Goal: Information Seeking & Learning: Compare options

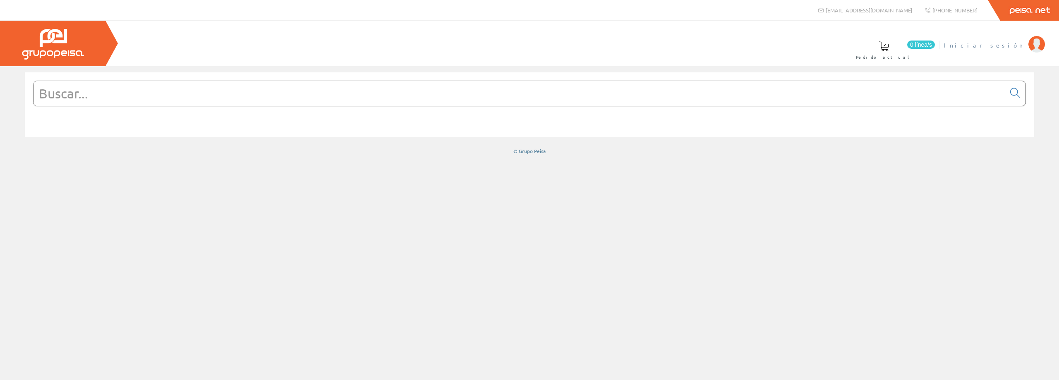
click at [1016, 46] on span "Iniciar sesión" at bounding box center [984, 45] width 80 height 8
click at [428, 94] on input "text" at bounding box center [520, 93] width 972 height 25
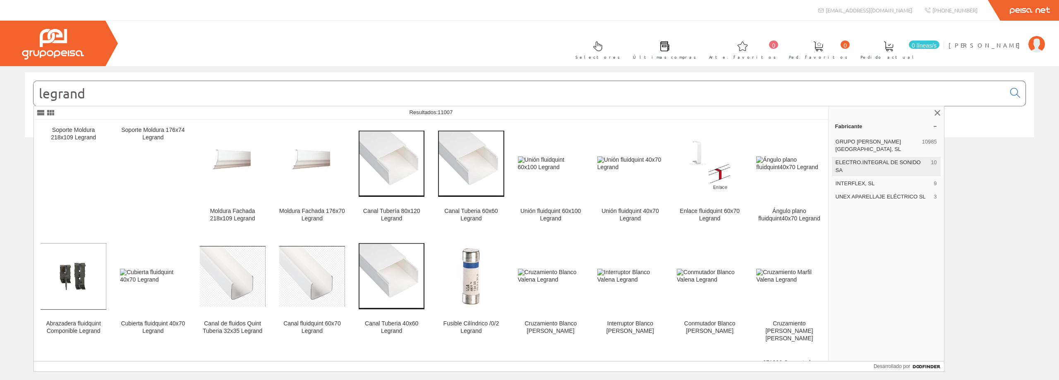
type input "legrand"
click at [864, 159] on font "ELECTRO.INTEGRAL DE SONIDO SA" at bounding box center [878, 166] width 85 height 14
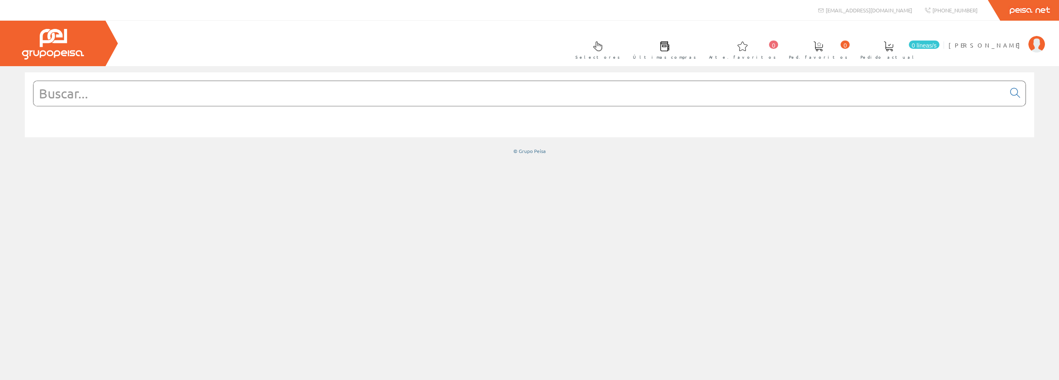
click at [406, 102] on input "text" at bounding box center [520, 93] width 972 height 25
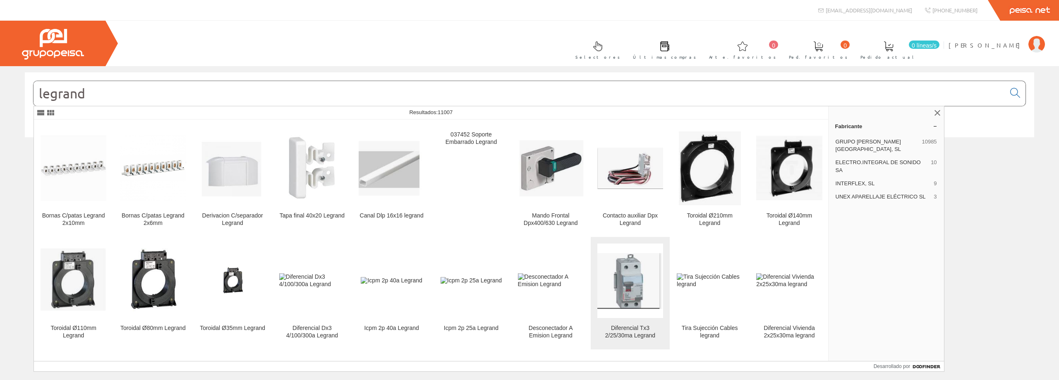
scroll to position [759, 0]
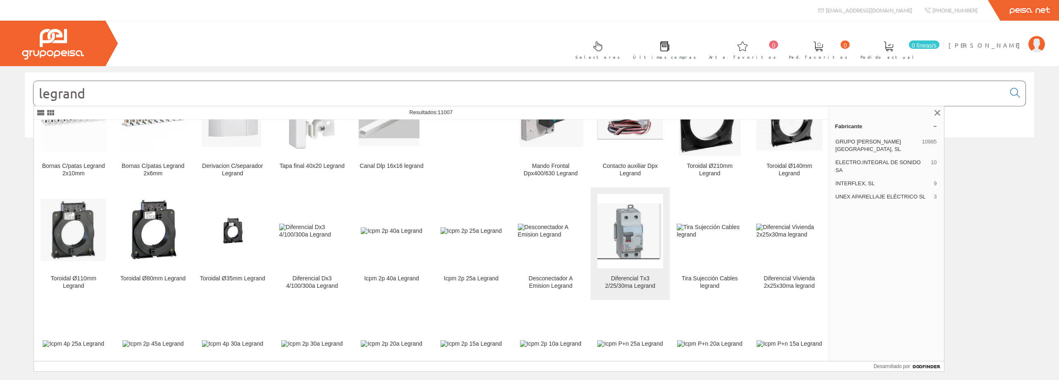
type input "legrand"
click at [631, 228] on img at bounding box center [631, 232] width 66 height 56
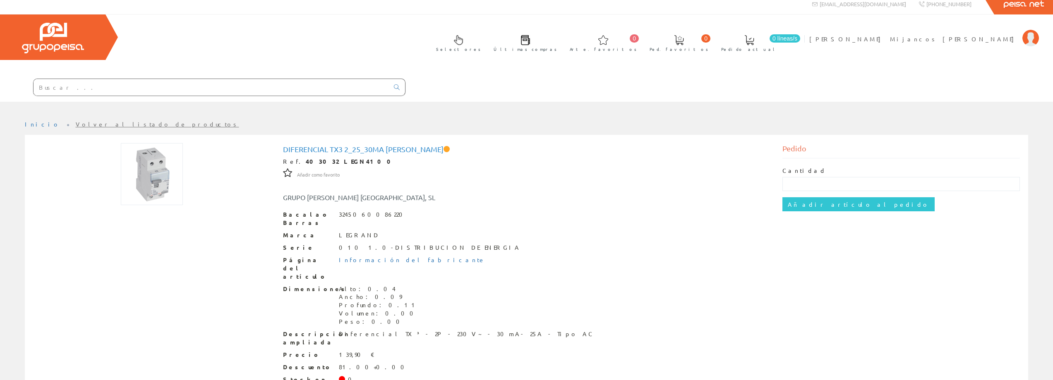
scroll to position [8, 0]
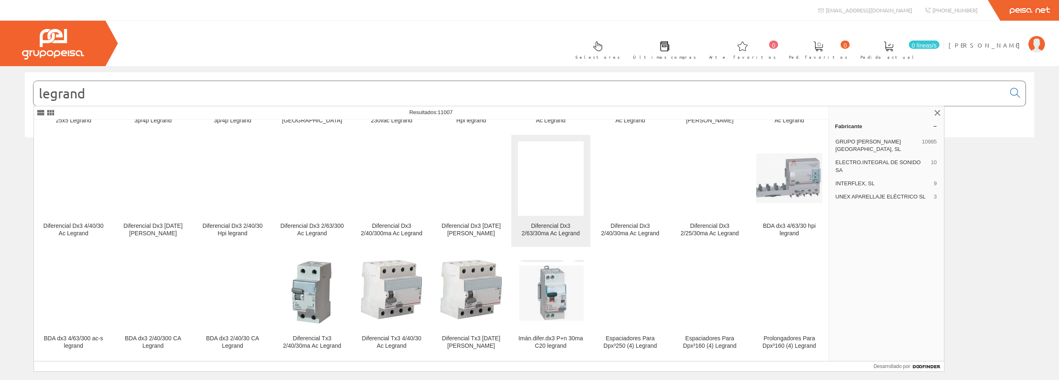
scroll to position [3904, 0]
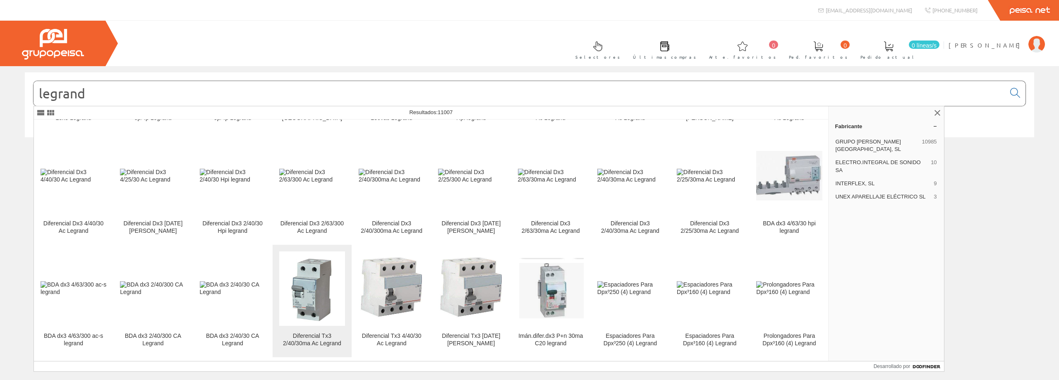
click at [312, 256] on img at bounding box center [312, 289] width 66 height 66
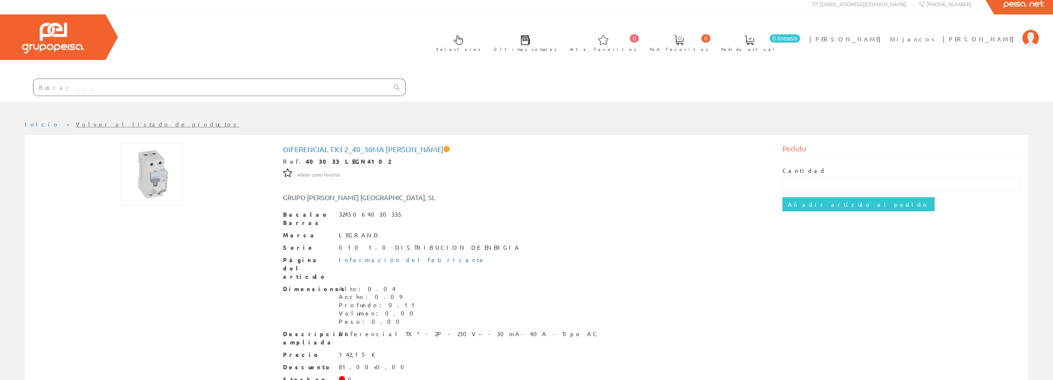
scroll to position [8, 0]
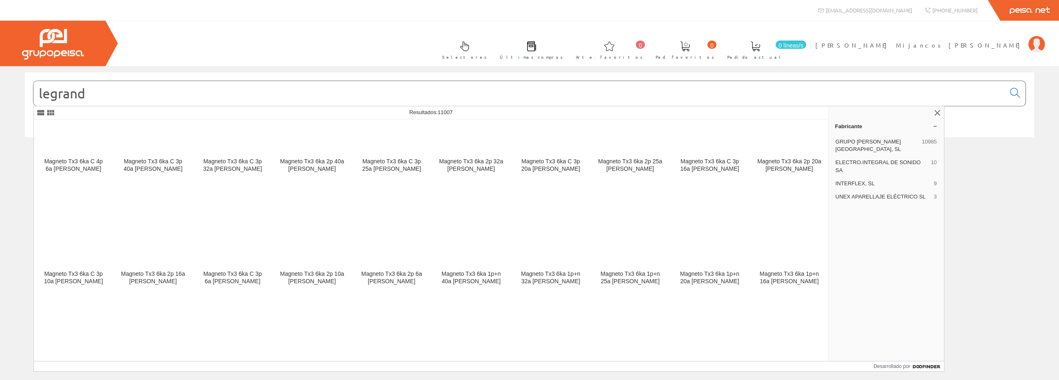
scroll to position [7651, 0]
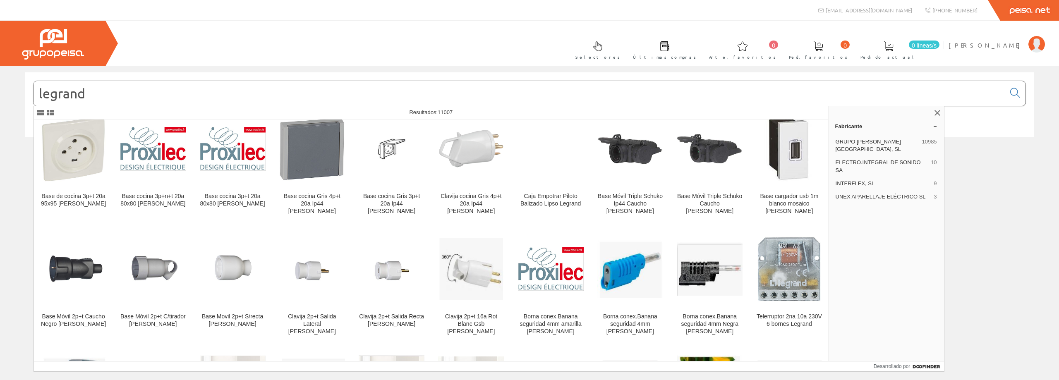
scroll to position [6541, 0]
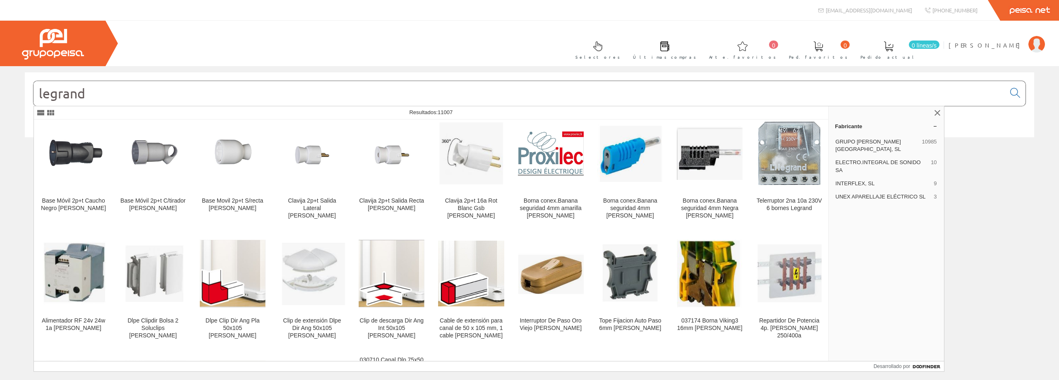
drag, startPoint x: 108, startPoint y: 96, endPoint x: 0, endPoint y: 76, distance: 110.2
click at [0, 76] on div "legrand © Grupo Peisa" at bounding box center [529, 113] width 1059 height 82
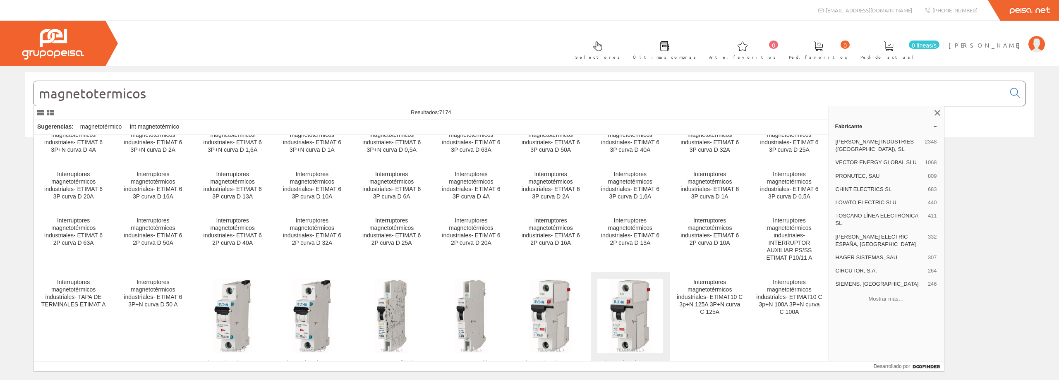
scroll to position [1095, 0]
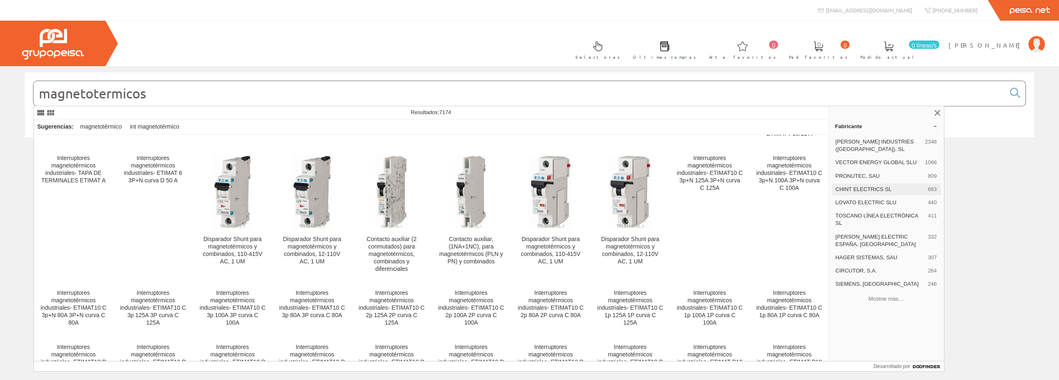
type input "magnetotermicos"
click at [867, 192] on font "CHINT ELECTRICS SL" at bounding box center [864, 189] width 56 height 6
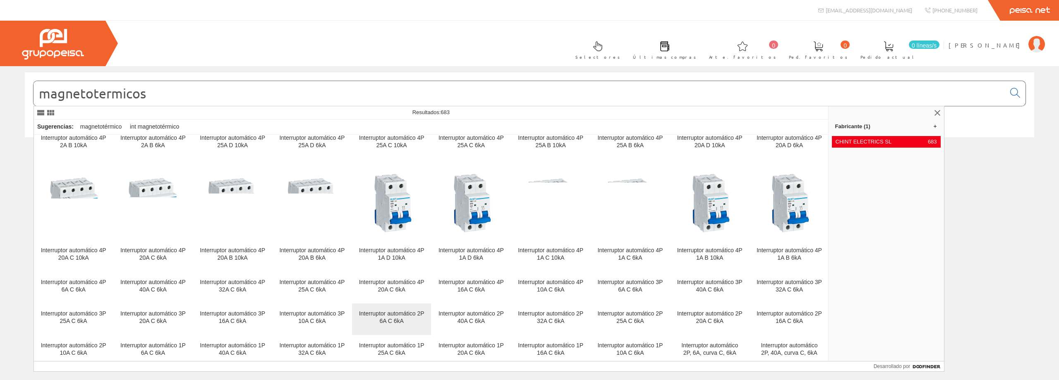
scroll to position [4209, 0]
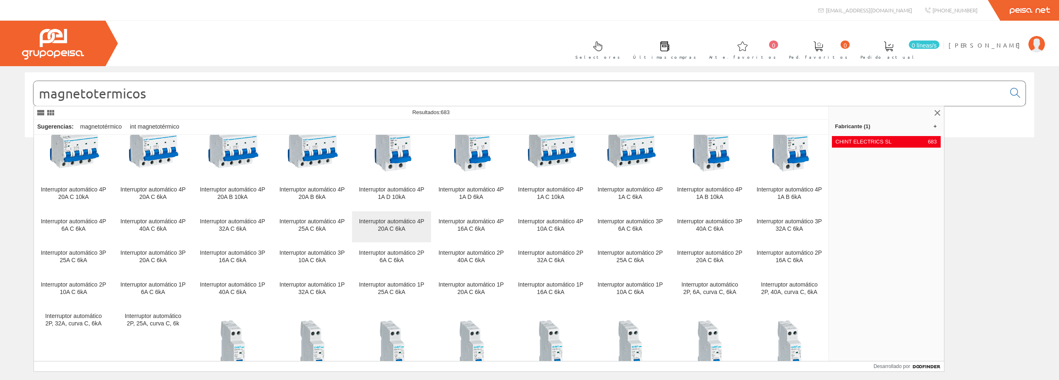
click at [396, 226] on div "Interruptor automático 4P 20A C 6kA" at bounding box center [392, 225] width 66 height 15
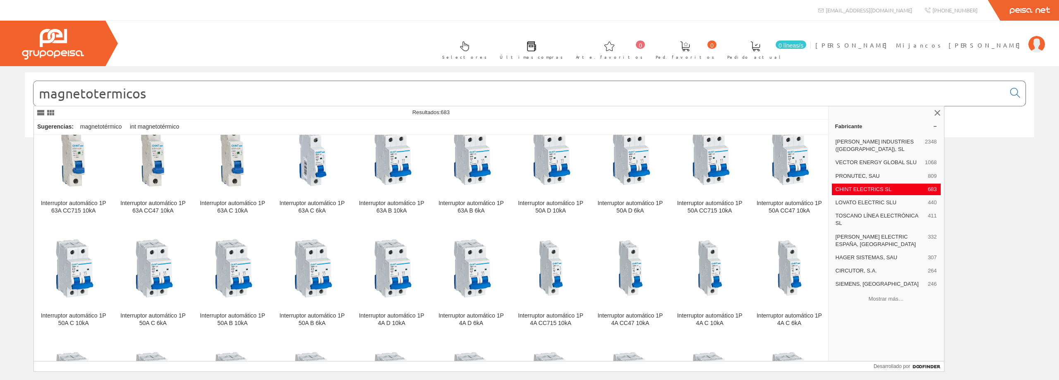
scroll to position [360, 0]
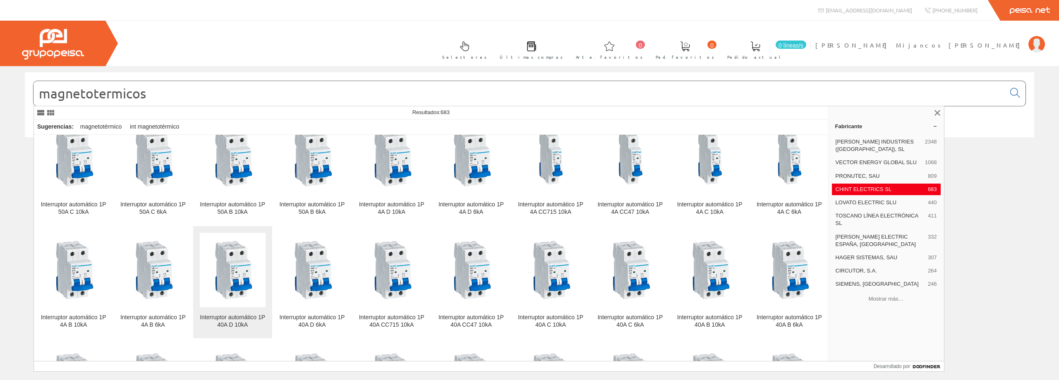
click at [228, 283] on img at bounding box center [233, 270] width 54 height 74
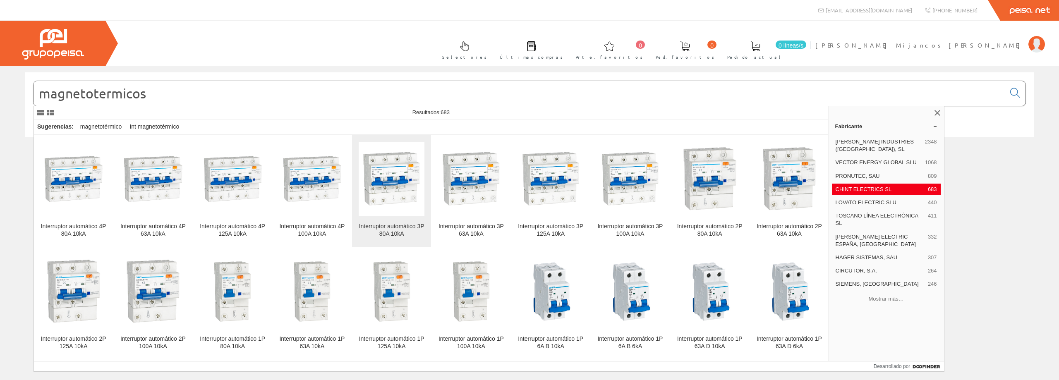
click at [405, 199] on img at bounding box center [392, 179] width 66 height 62
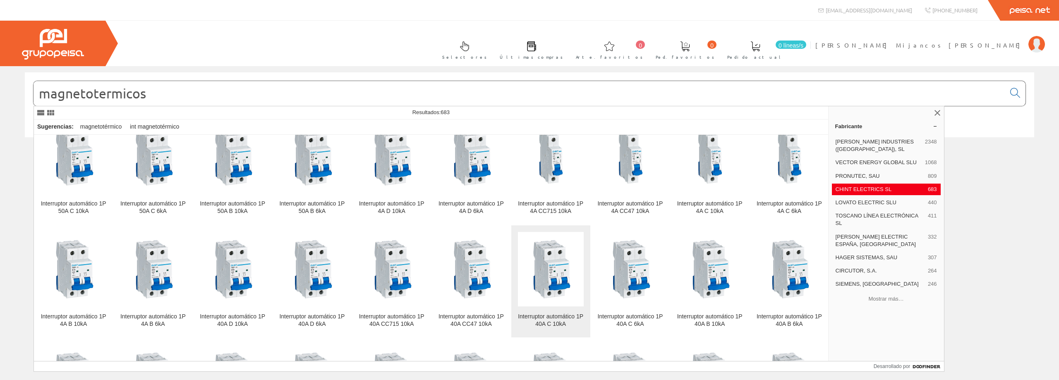
scroll to position [401, 0]
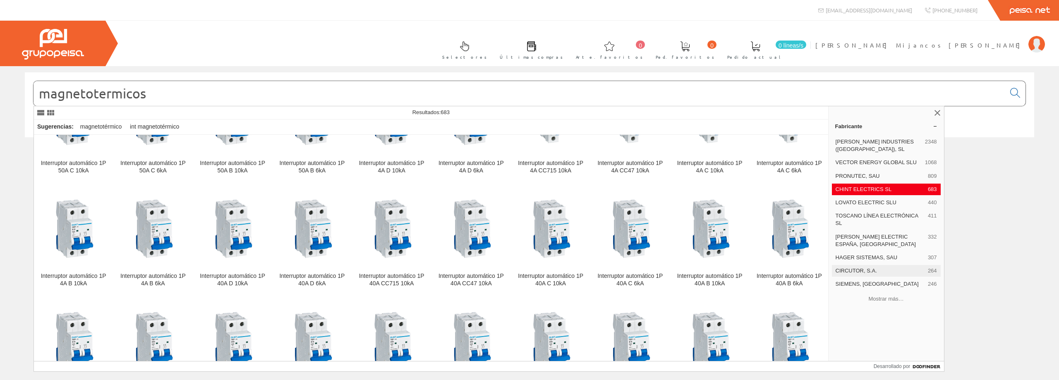
click at [866, 273] on font "CIRCUTOR, S.A." at bounding box center [856, 271] width 41 height 6
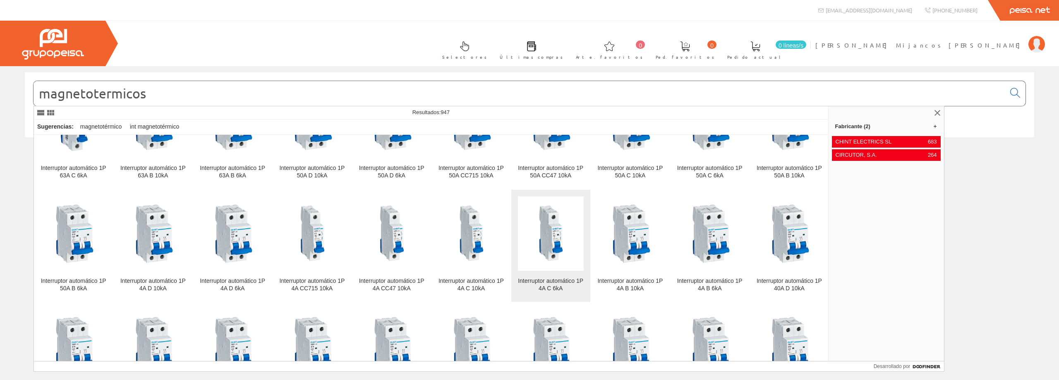
scroll to position [1821, 0]
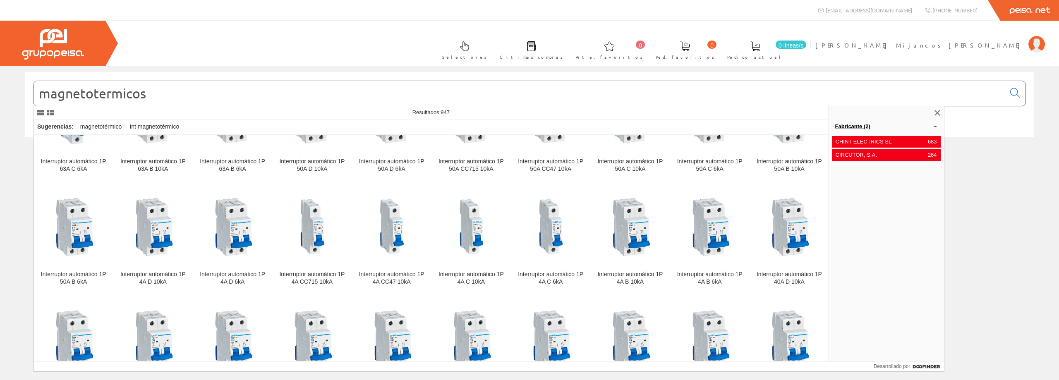
click at [932, 126] on link "Fabricante (2)" at bounding box center [886, 126] width 115 height 13
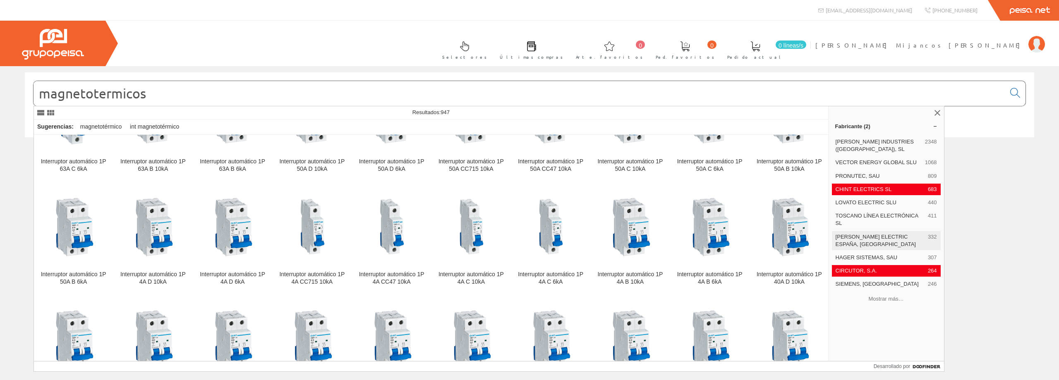
click at [882, 234] on font "[PERSON_NAME] ELECTRIC ESPAÑA, [GEOGRAPHIC_DATA]" at bounding box center [876, 241] width 80 height 14
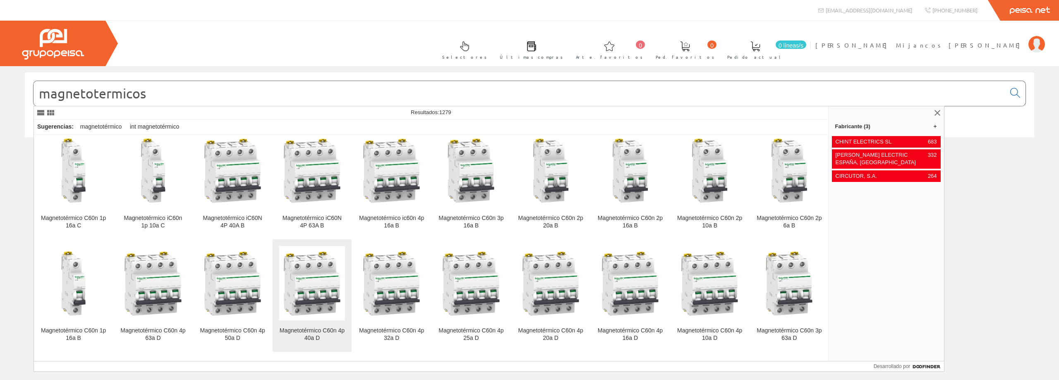
scroll to position [2069, 0]
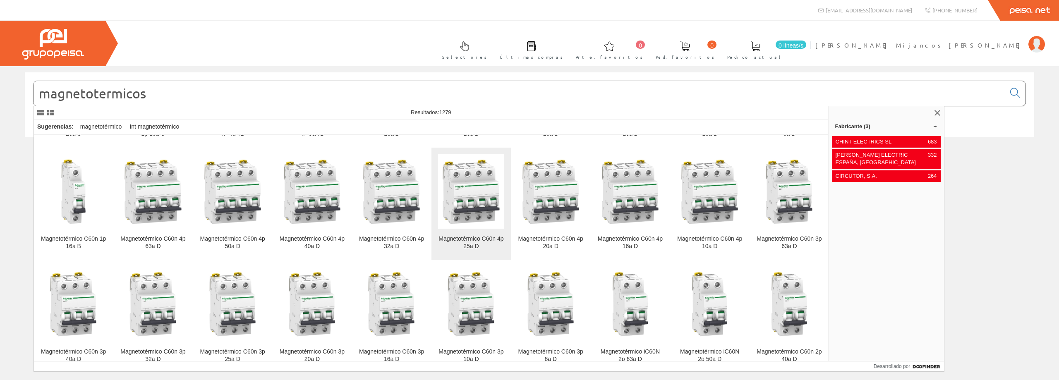
click at [452, 211] on img at bounding box center [471, 192] width 66 height 66
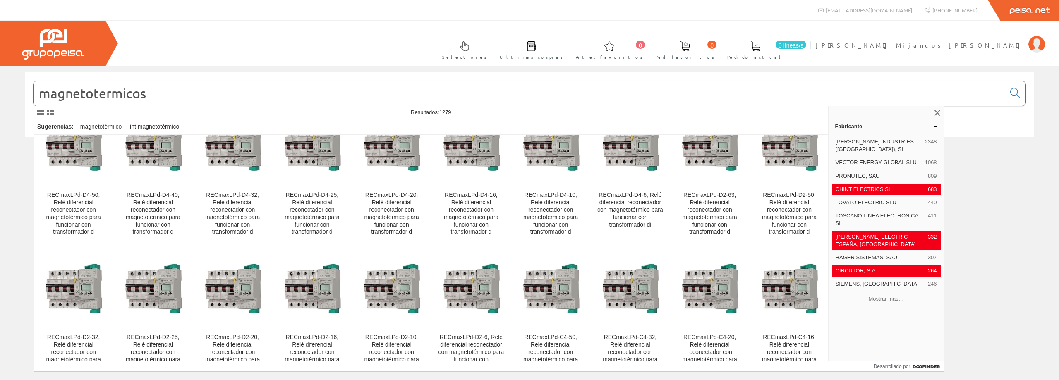
scroll to position [3810, 0]
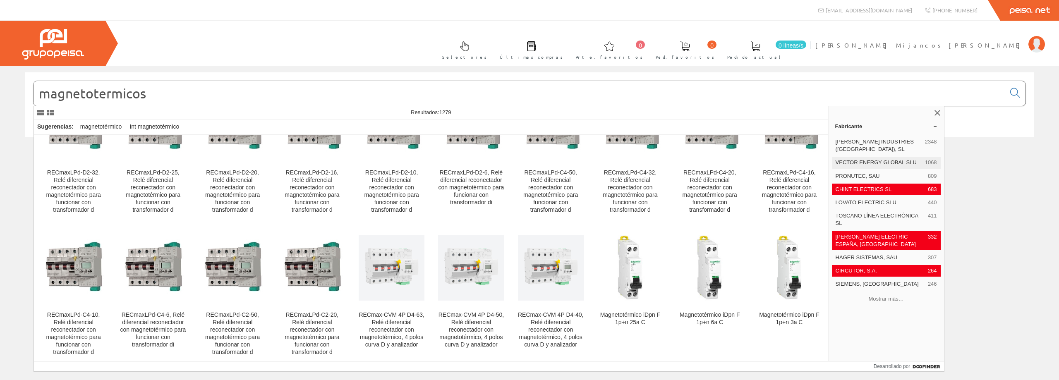
click at [852, 163] on font "VECTOR ENERGY GLOBAL SLU" at bounding box center [876, 162] width 81 height 6
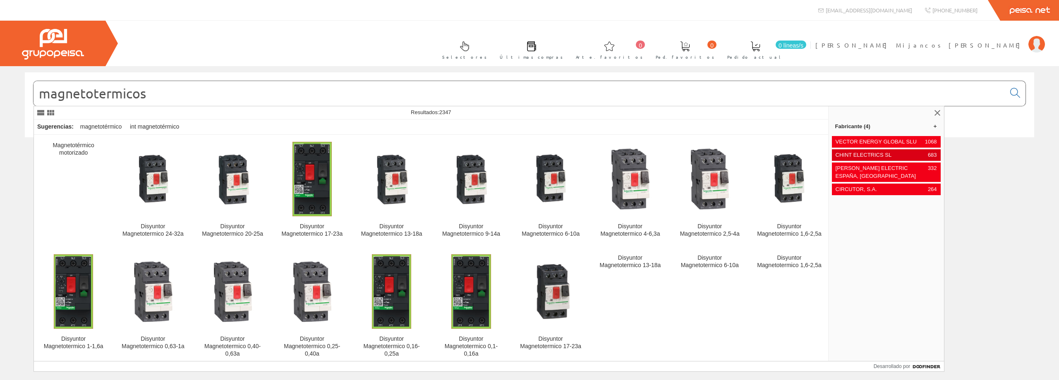
click at [844, 142] on font "VECTOR ENERGY GLOBAL SLU" at bounding box center [876, 142] width 81 height 6
click at [843, 142] on font "CHINT ELECTRICS SL" at bounding box center [864, 142] width 56 height 6
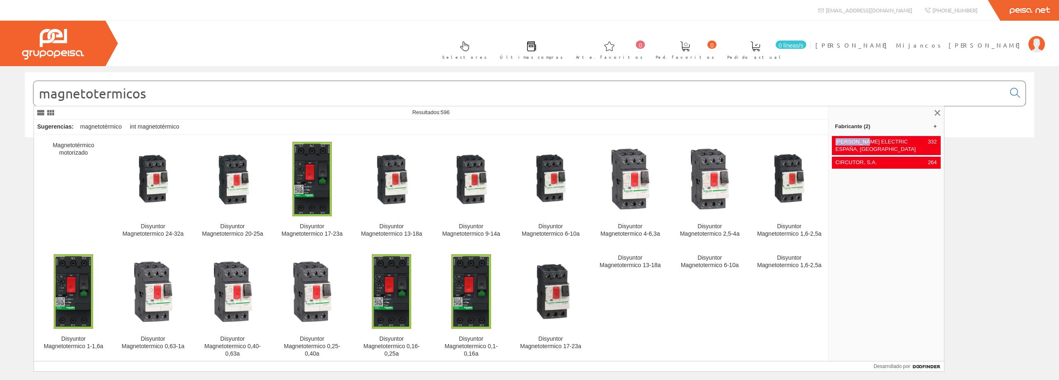
click at [843, 142] on font "[PERSON_NAME] ELECTRIC ESPAÑA, [GEOGRAPHIC_DATA]" at bounding box center [876, 146] width 80 height 14
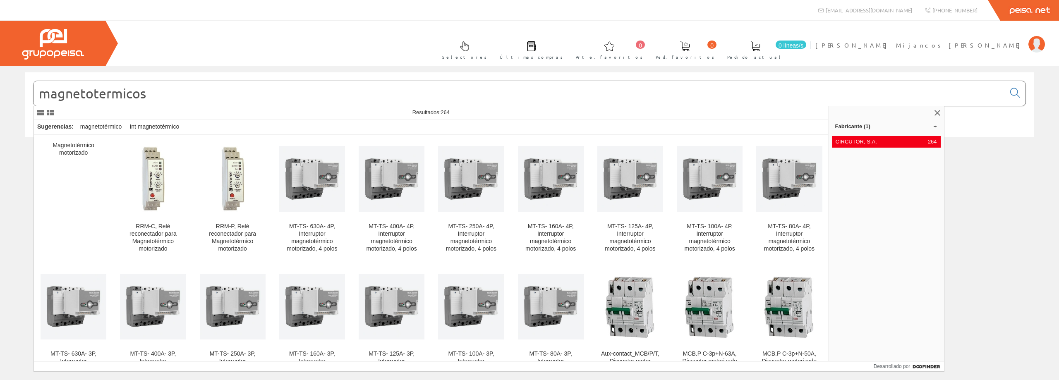
click at [843, 142] on font "CIRCUTOR, S.A." at bounding box center [856, 142] width 41 height 6
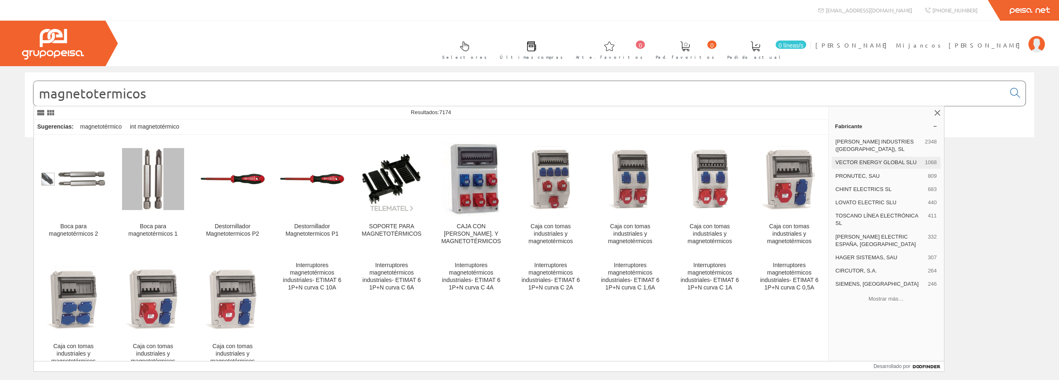
click at [866, 164] on font "VECTOR ENERGY GLOBAL SLU" at bounding box center [876, 162] width 81 height 6
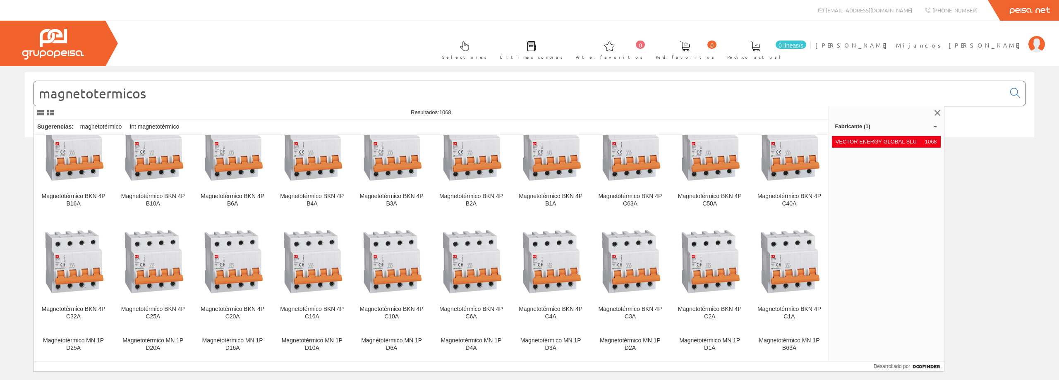
scroll to position [2554, 0]
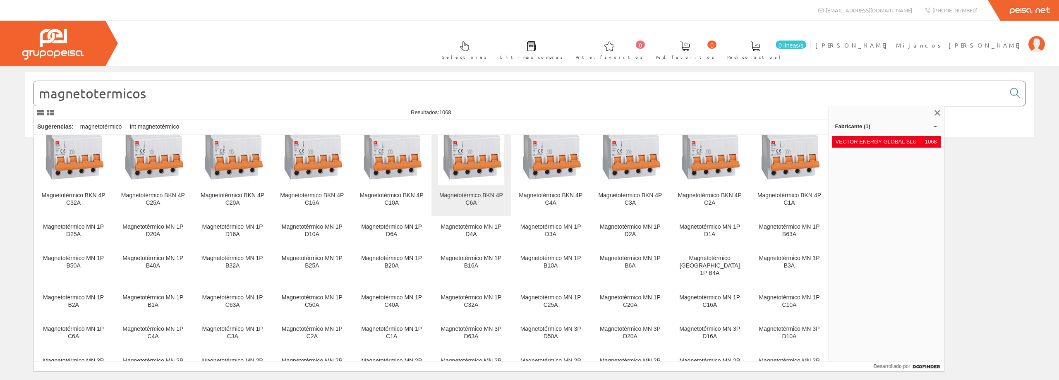
click at [471, 169] on img at bounding box center [471, 148] width 66 height 66
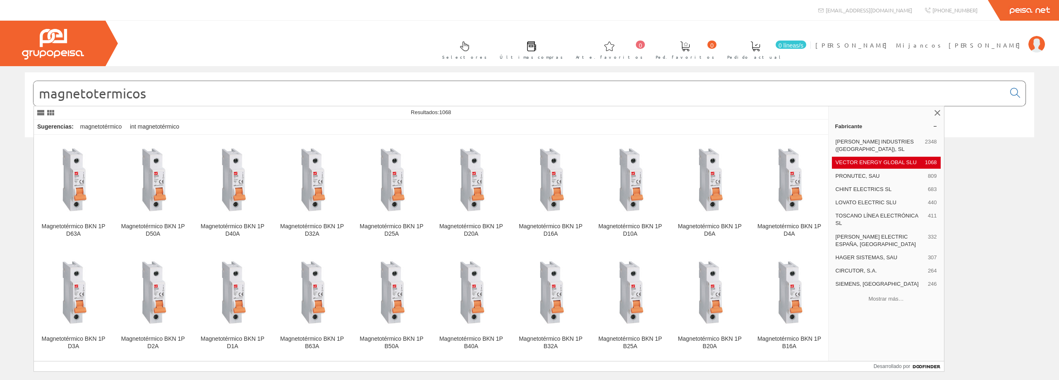
click at [892, 159] on div "VECTOR ENERGY GLOBAL SLU 1068" at bounding box center [886, 163] width 109 height 12
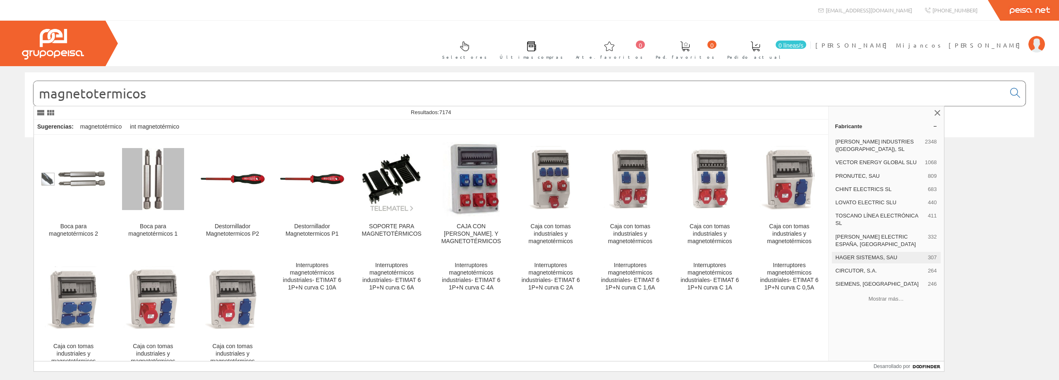
click at [874, 259] on font "HAGER SISTEMAS, SAU" at bounding box center [867, 258] width 62 height 6
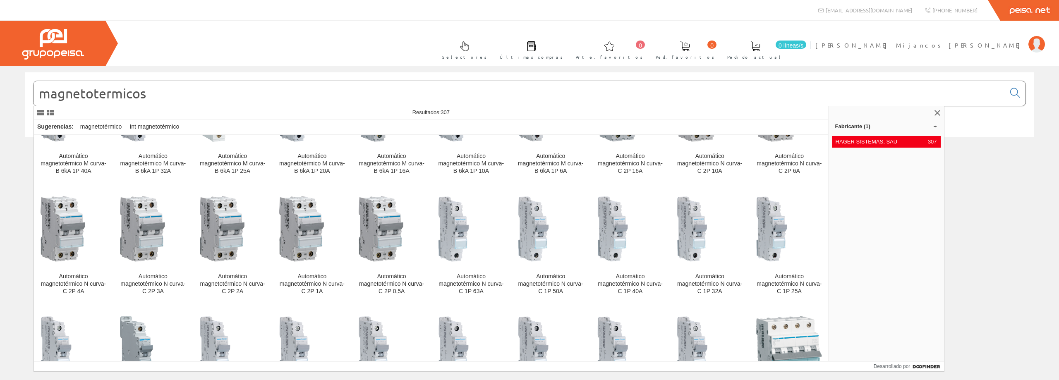
scroll to position [952, 0]
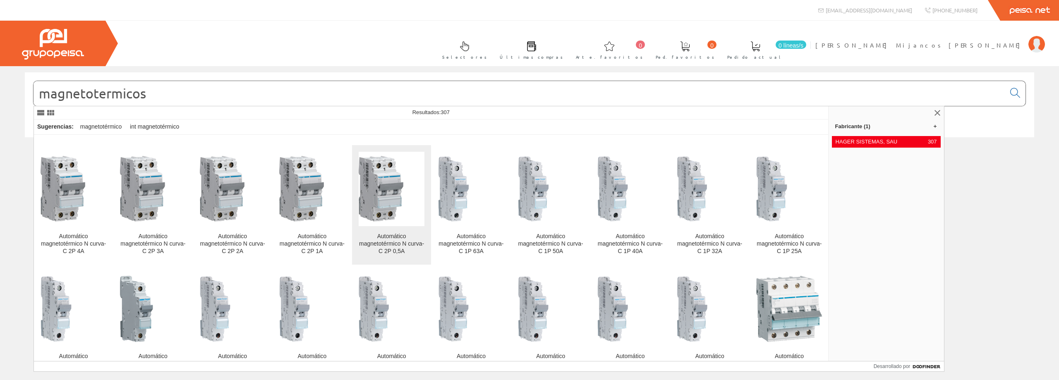
click at [386, 199] on img at bounding box center [392, 189] width 66 height 66
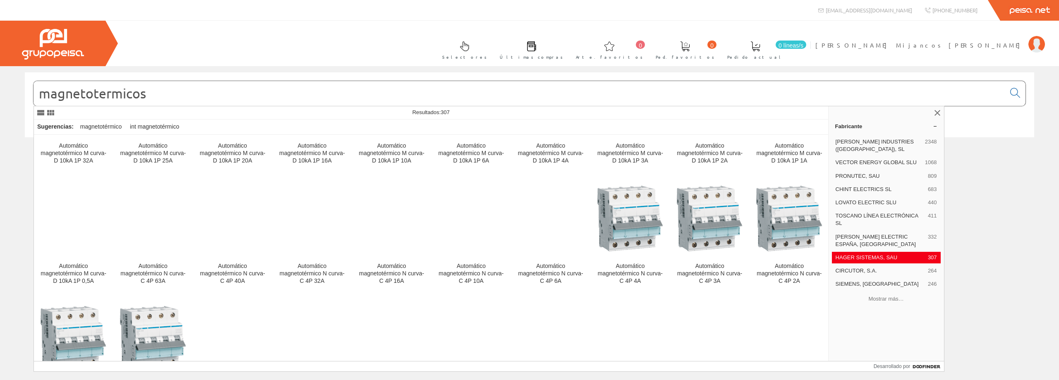
scroll to position [1938, 0]
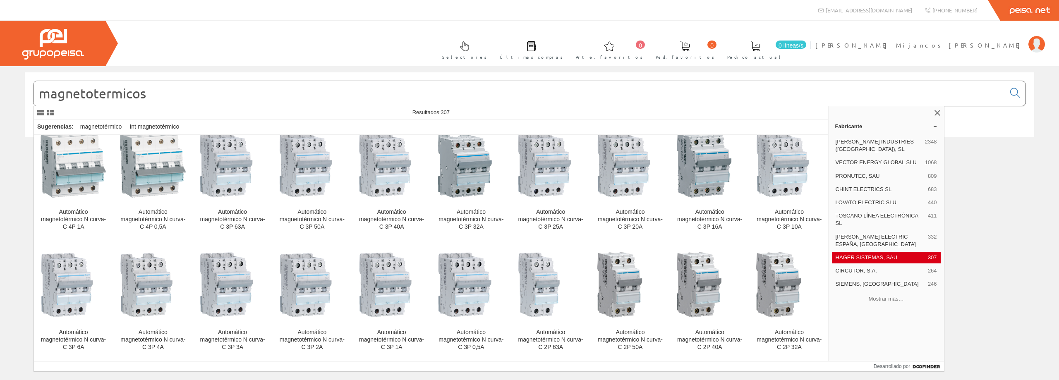
click at [881, 257] on font "HAGER SISTEMAS, SAU" at bounding box center [867, 258] width 62 height 6
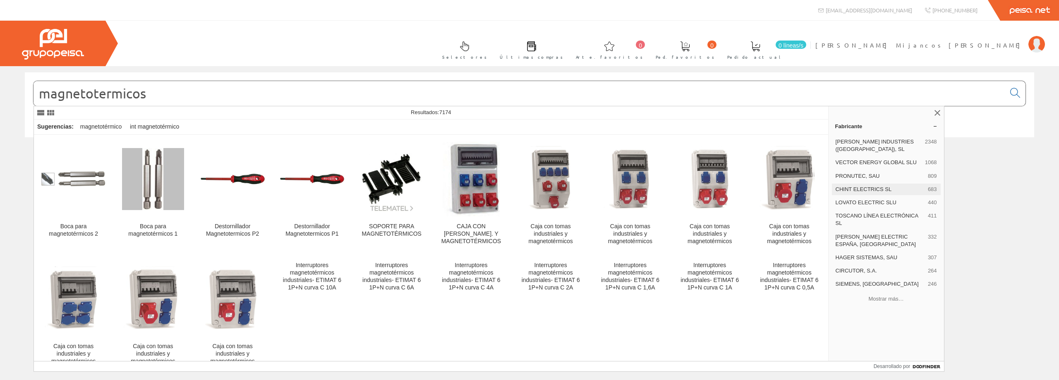
click at [867, 192] on font "CHINT ELECTRICS SL" at bounding box center [864, 189] width 56 height 6
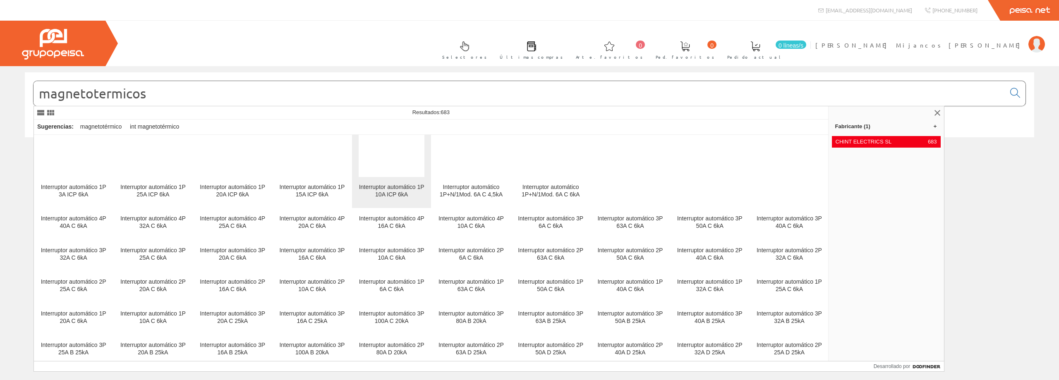
scroll to position [5034, 0]
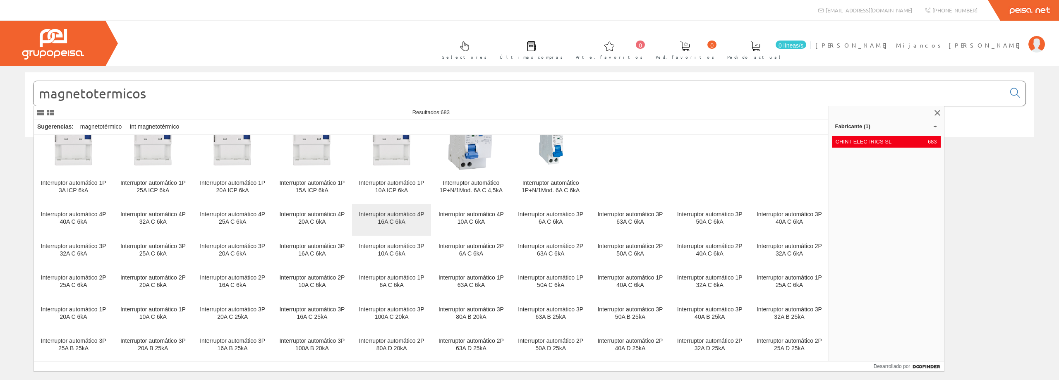
click at [392, 220] on font "Interruptor automático 4P 16A C 6kA" at bounding box center [391, 218] width 65 height 14
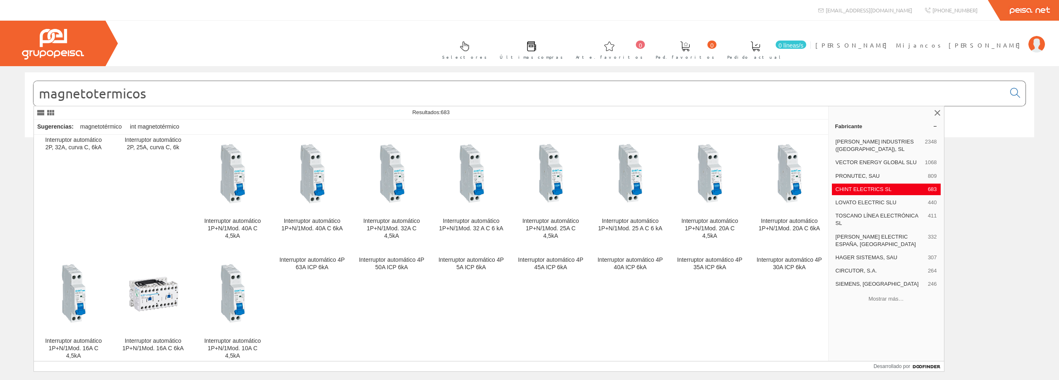
scroll to position [4036, 0]
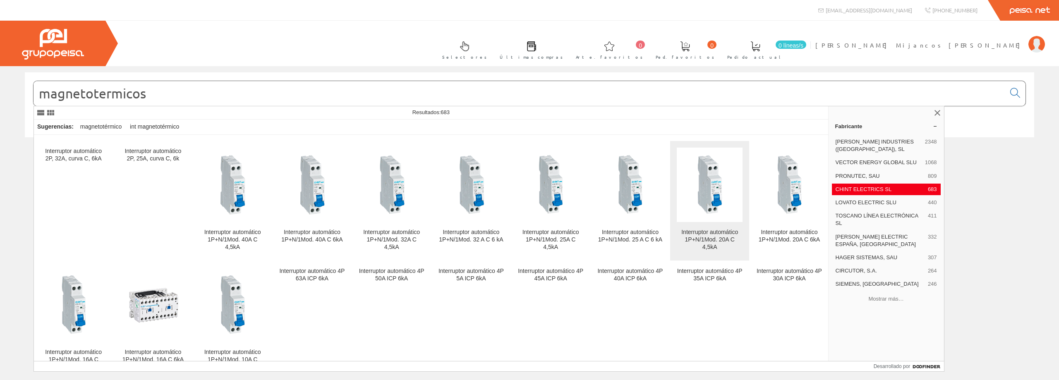
click at [708, 223] on link "Interruptor automático 1P+N/1Mod. 20A C 4,5kA" at bounding box center [709, 201] width 79 height 120
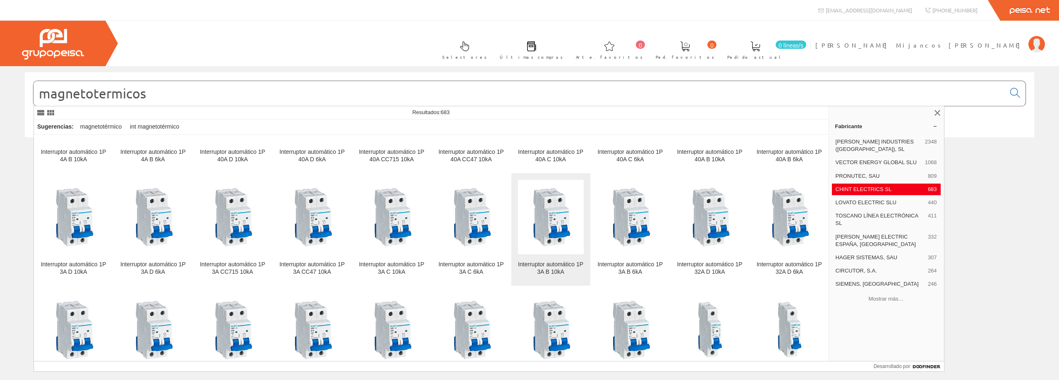
scroll to position [650, 0]
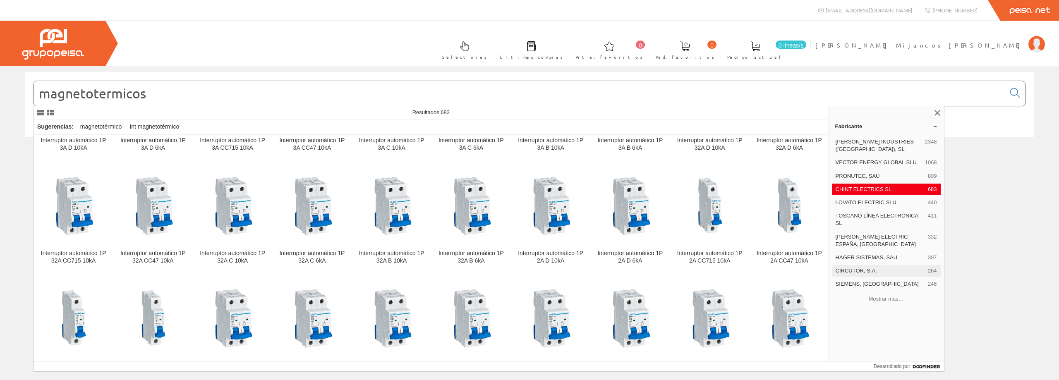
click at [870, 271] on font "CIRCUTOR, S.A." at bounding box center [856, 271] width 41 height 6
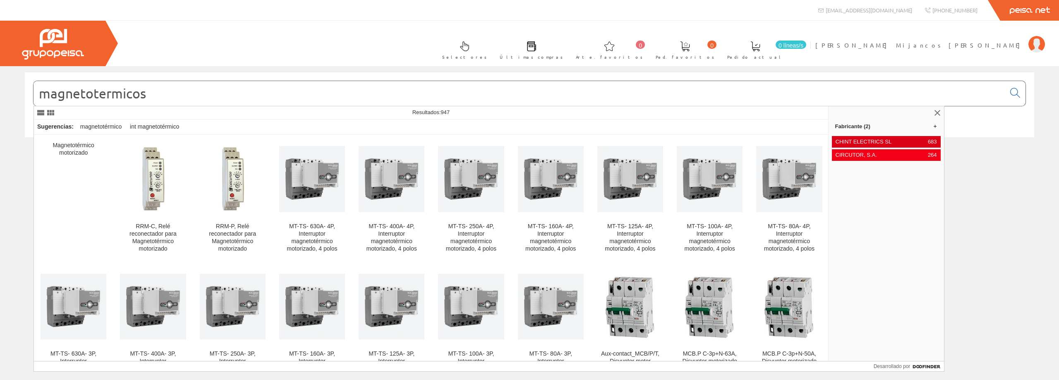
click at [898, 143] on span "CHINT ELECTRICS SL" at bounding box center [880, 141] width 89 height 7
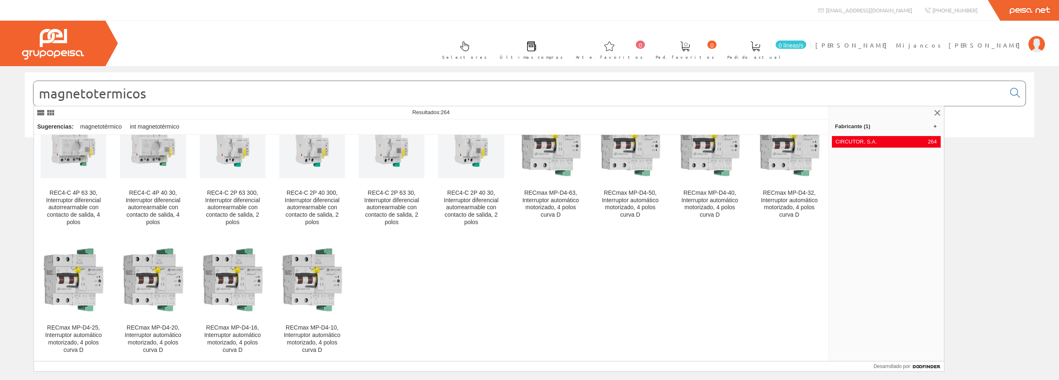
scroll to position [3429, 0]
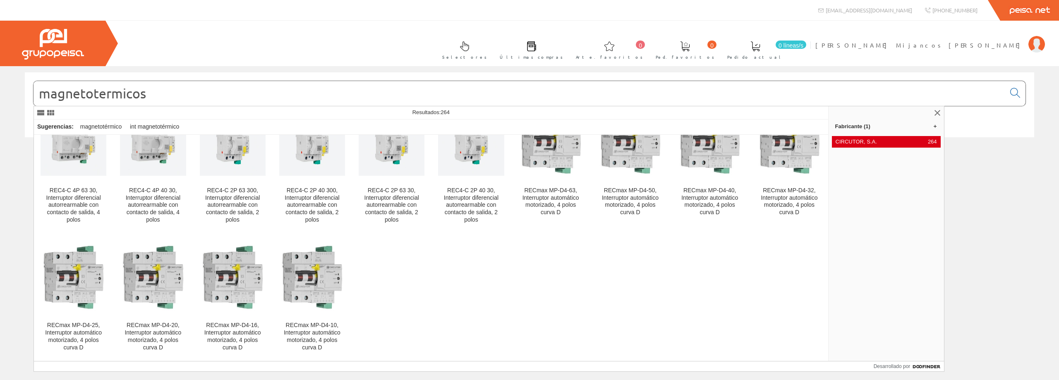
click at [912, 142] on span "CIRCUTOR, S.A." at bounding box center [880, 141] width 89 height 7
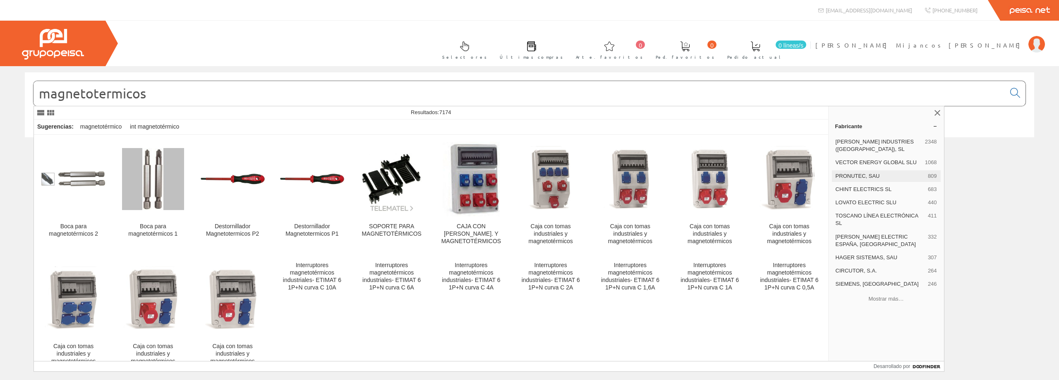
click at [861, 177] on font "PRONUTEC, SAU" at bounding box center [858, 176] width 44 height 6
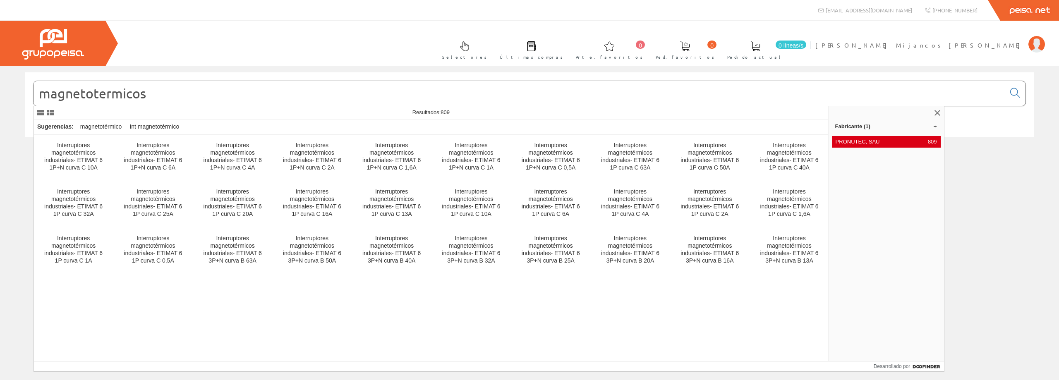
click at [872, 139] on font "PRONUTEC, SAU" at bounding box center [858, 142] width 44 height 6
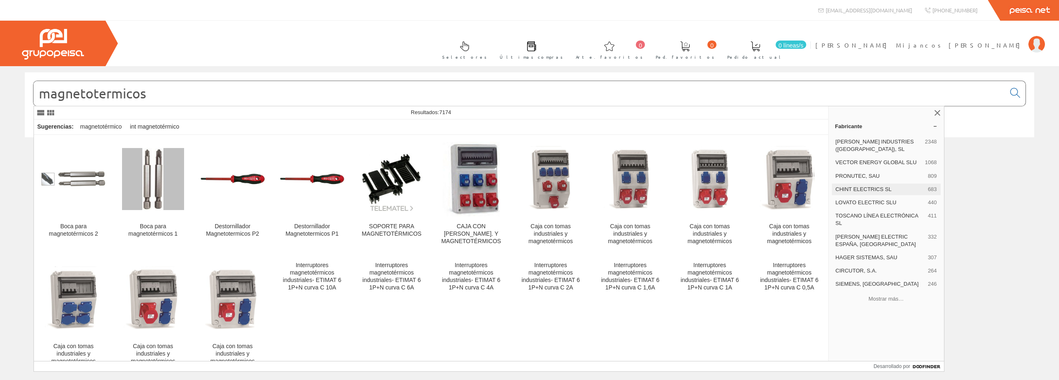
click at [875, 191] on font "CHINT ELECTRICS SL" at bounding box center [864, 189] width 56 height 6
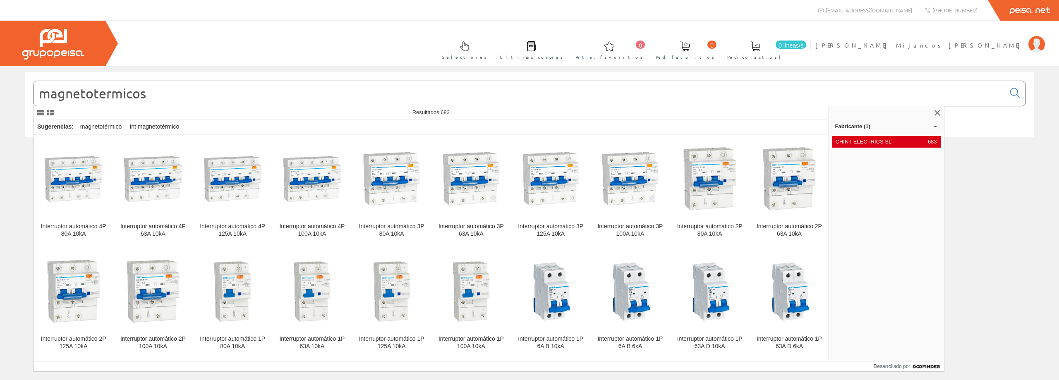
click at [894, 141] on span "CHINT ELECTRICS SL" at bounding box center [880, 141] width 89 height 7
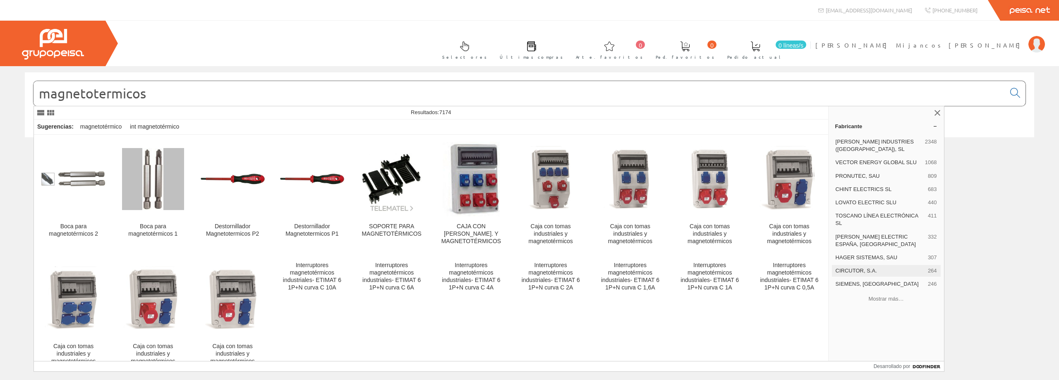
click at [860, 271] on font "CIRCUTOR, S.A." at bounding box center [856, 271] width 41 height 6
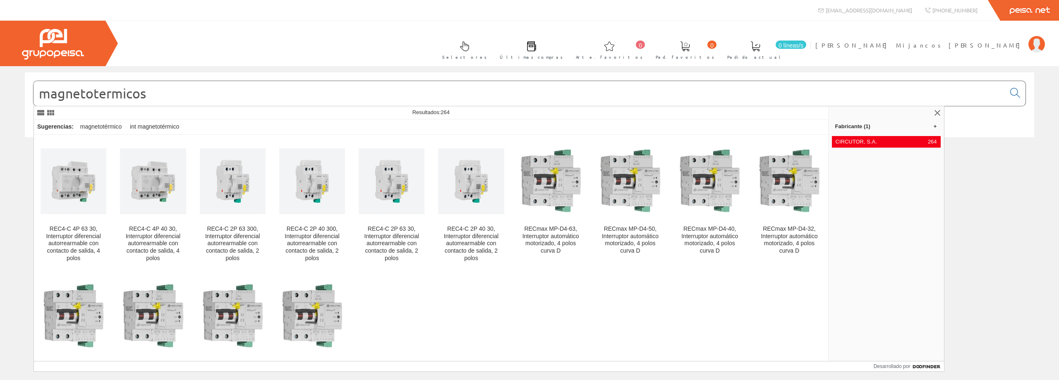
scroll to position [3429, 0]
